Goal: Information Seeking & Learning: Find specific fact

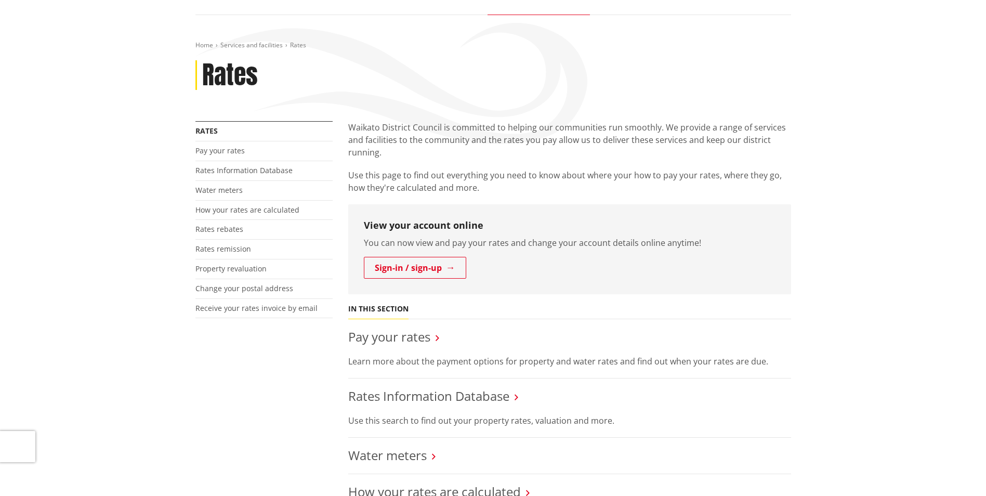
scroll to position [208, 0]
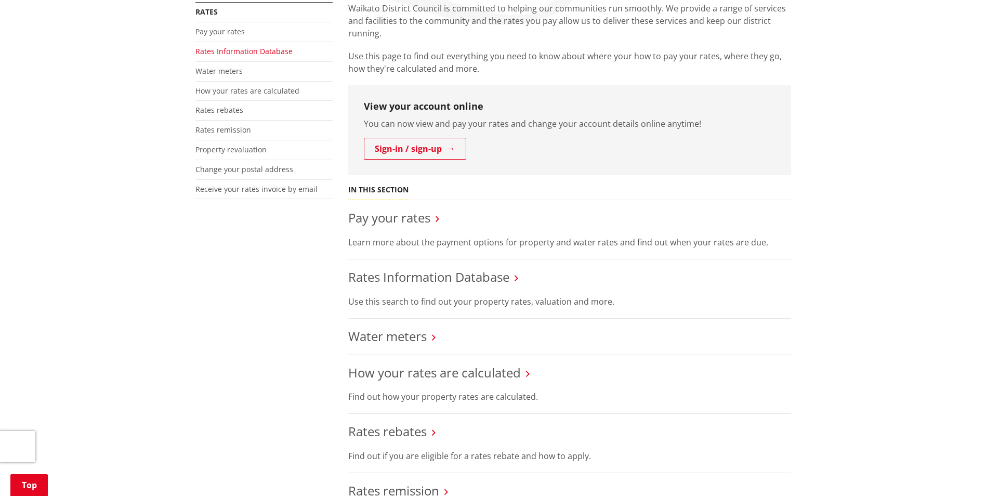
click at [258, 52] on link "Rates Information Database" at bounding box center [243, 51] width 97 height 10
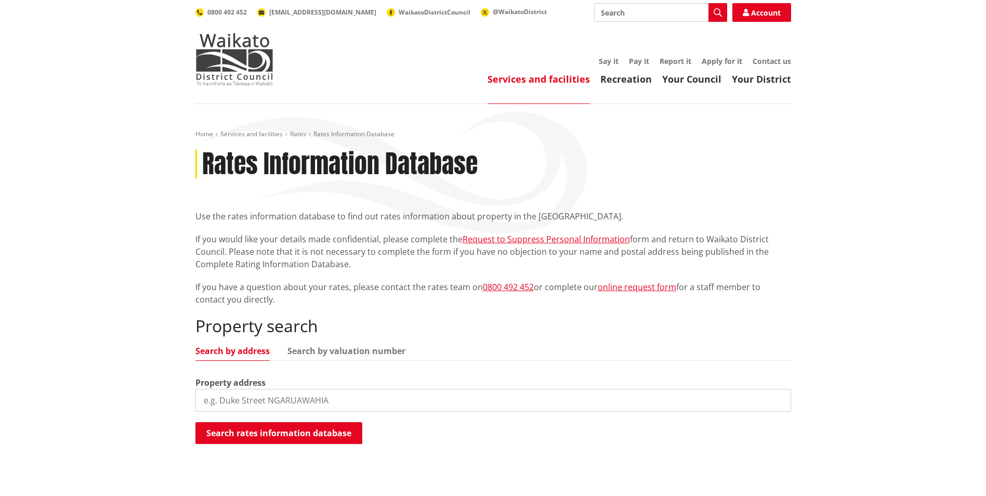
click at [230, 402] on input "search" at bounding box center [493, 400] width 596 height 23
click at [243, 441] on button "Search rates information database" at bounding box center [278, 433] width 167 height 22
drag, startPoint x: 271, startPoint y: 396, endPoint x: 152, endPoint y: 391, distance: 119.6
click at [152, 391] on div "Home Services and facilities Rates Rates Information Database Rates Information…" at bounding box center [493, 312] width 986 height 417
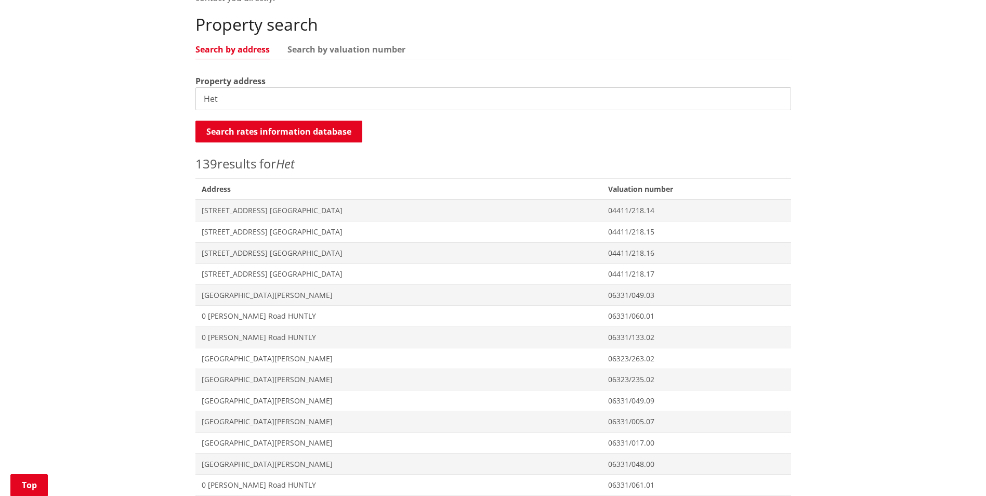
scroll to position [156, 0]
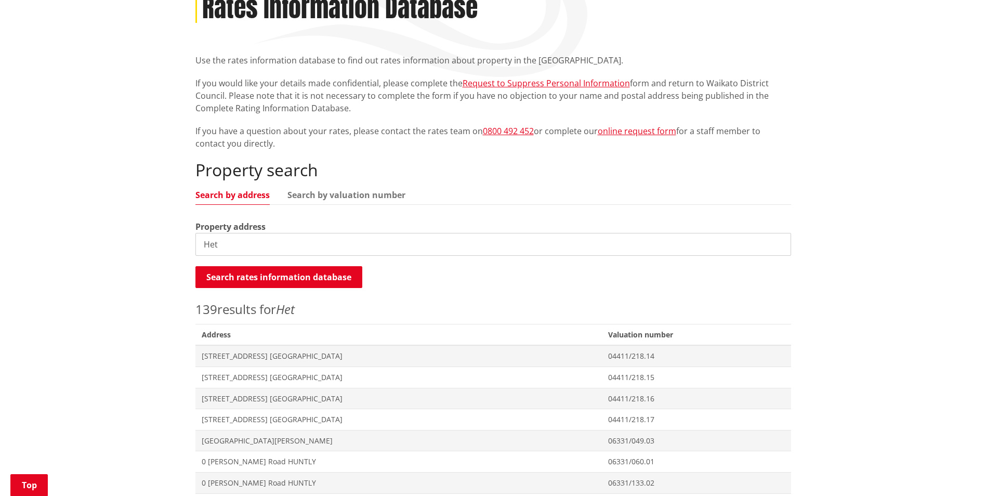
click at [220, 243] on input "Het" at bounding box center [493, 244] width 596 height 23
click at [275, 278] on button "Search rates information database" at bounding box center [278, 277] width 167 height 22
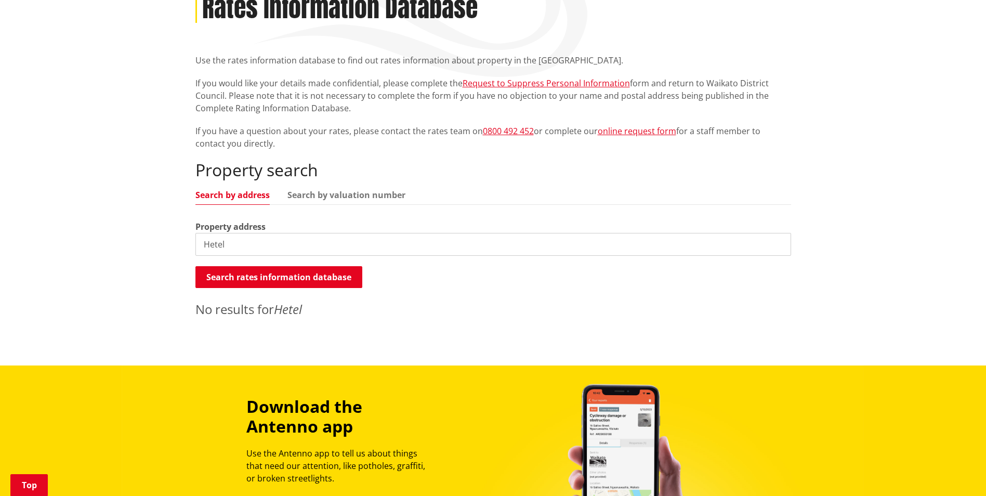
drag, startPoint x: 230, startPoint y: 243, endPoint x: 144, endPoint y: 246, distance: 85.3
click at [144, 246] on div "Home Services and facilities Rates Rates Information Database Rates Information…" at bounding box center [493, 156] width 986 height 417
type input "1A He"
click at [214, 276] on button "Search rates information database" at bounding box center [278, 277] width 167 height 22
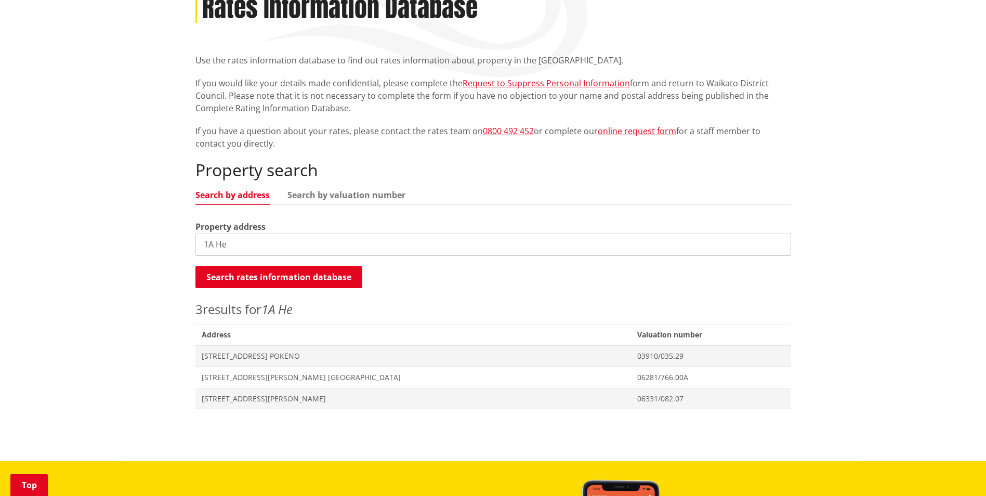
scroll to position [0, 0]
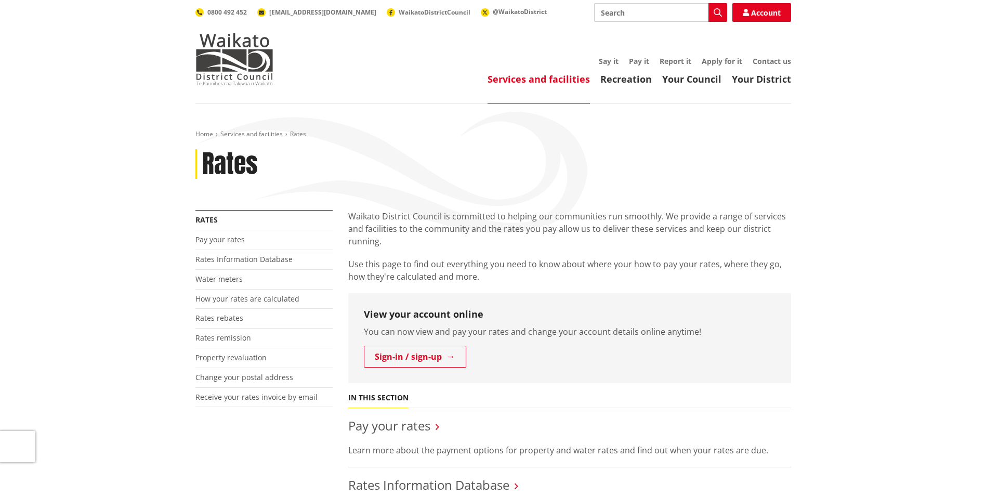
scroll to position [208, 0]
